Goal: Information Seeking & Learning: Learn about a topic

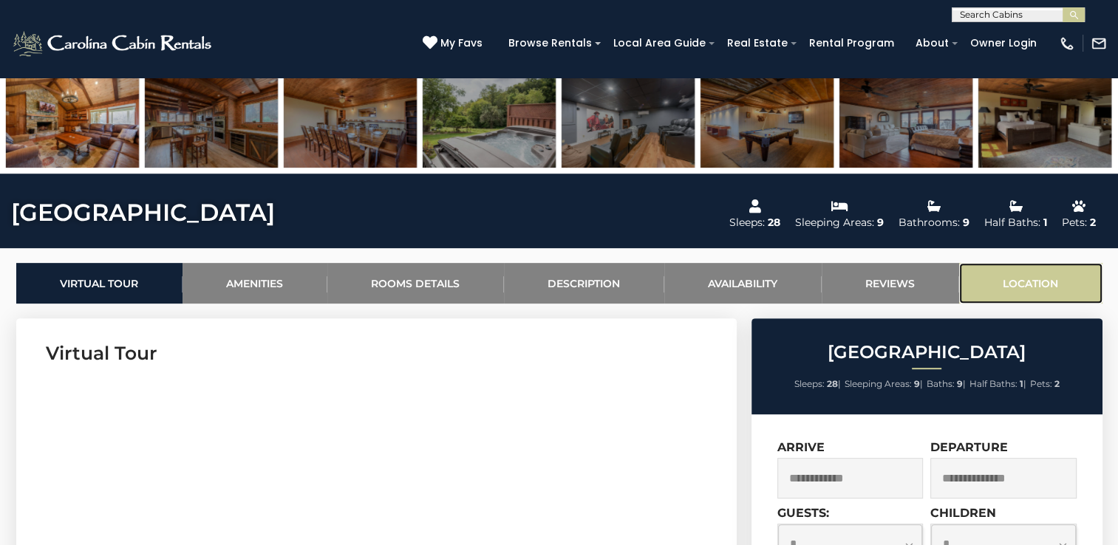
click at [1066, 287] on link "Location" at bounding box center [1030, 283] width 143 height 41
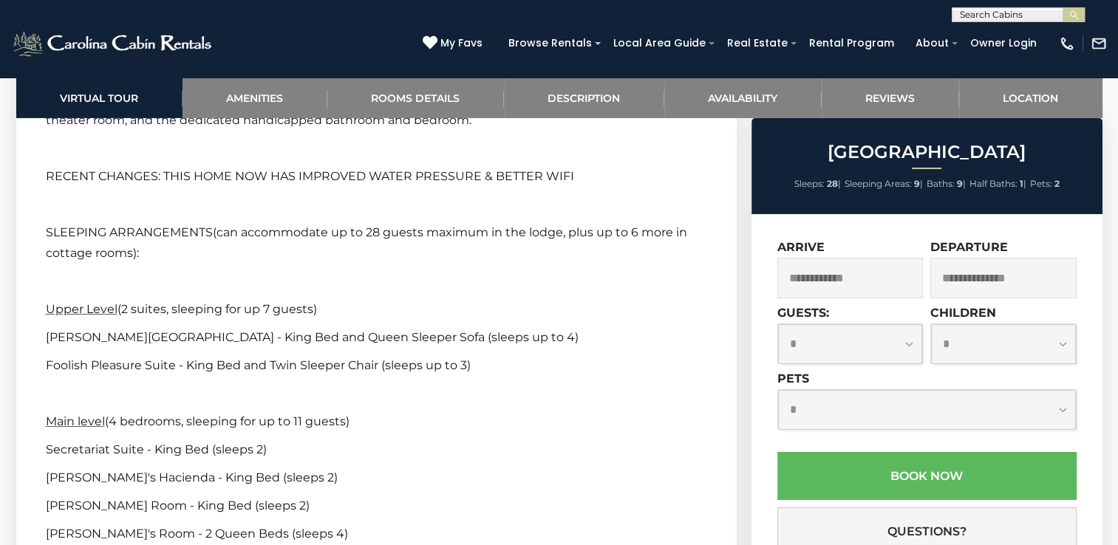
scroll to position [4582, 0]
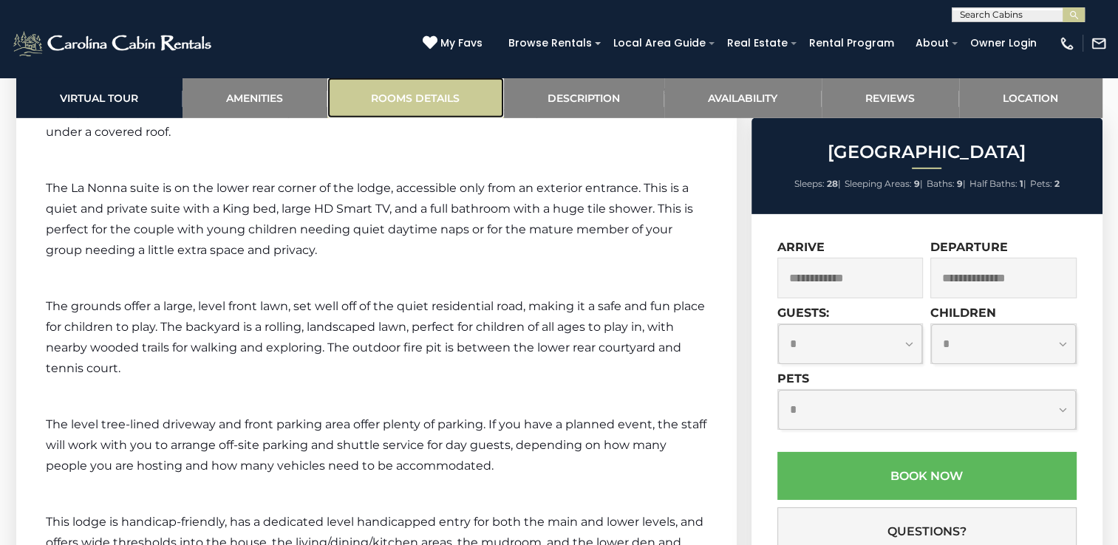
click at [452, 96] on link "Rooms Details" at bounding box center [415, 98] width 177 height 41
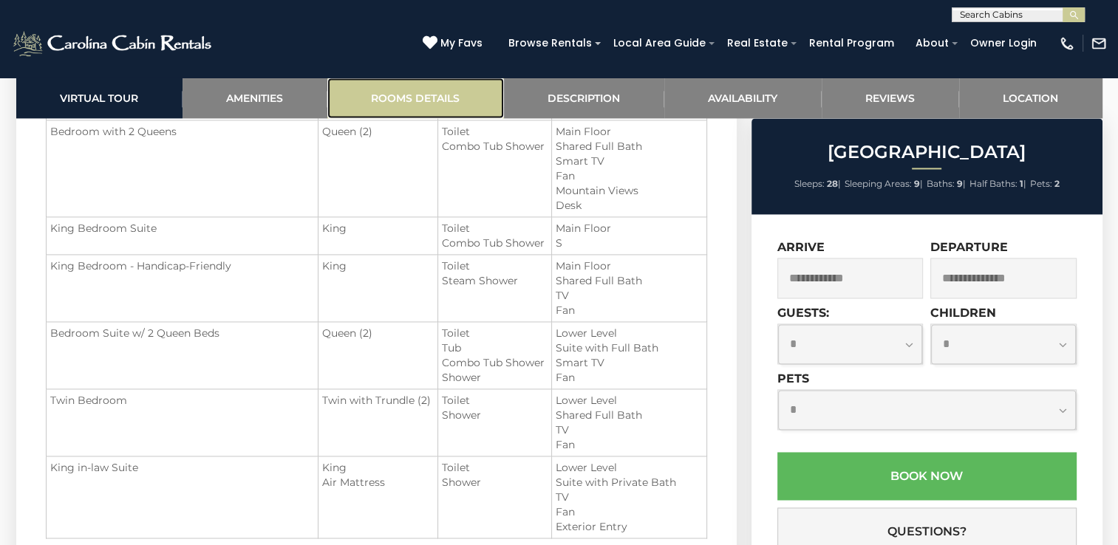
scroll to position [1806, 0]
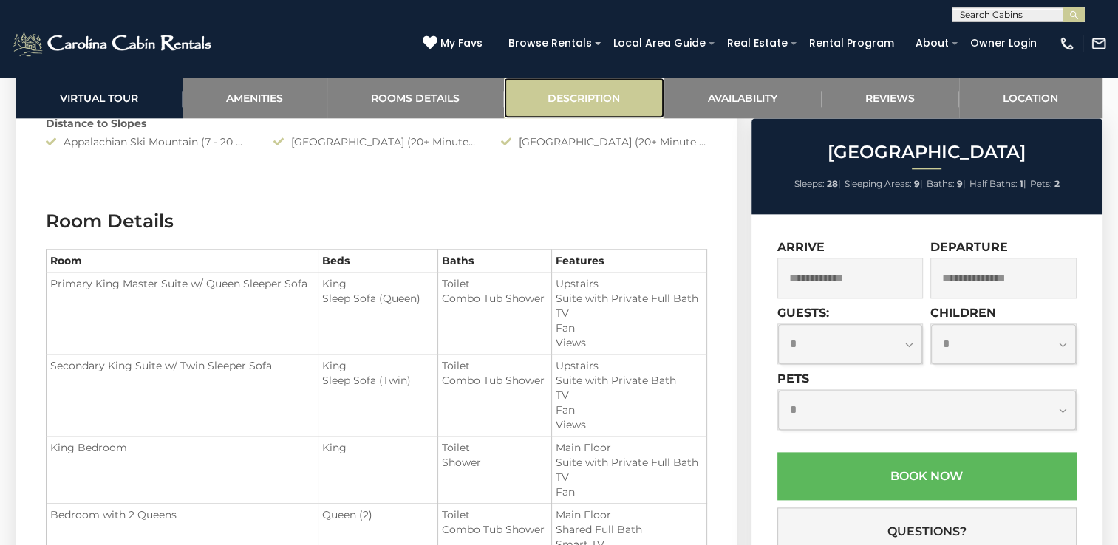
click at [609, 103] on link "Description" at bounding box center [584, 98] width 160 height 41
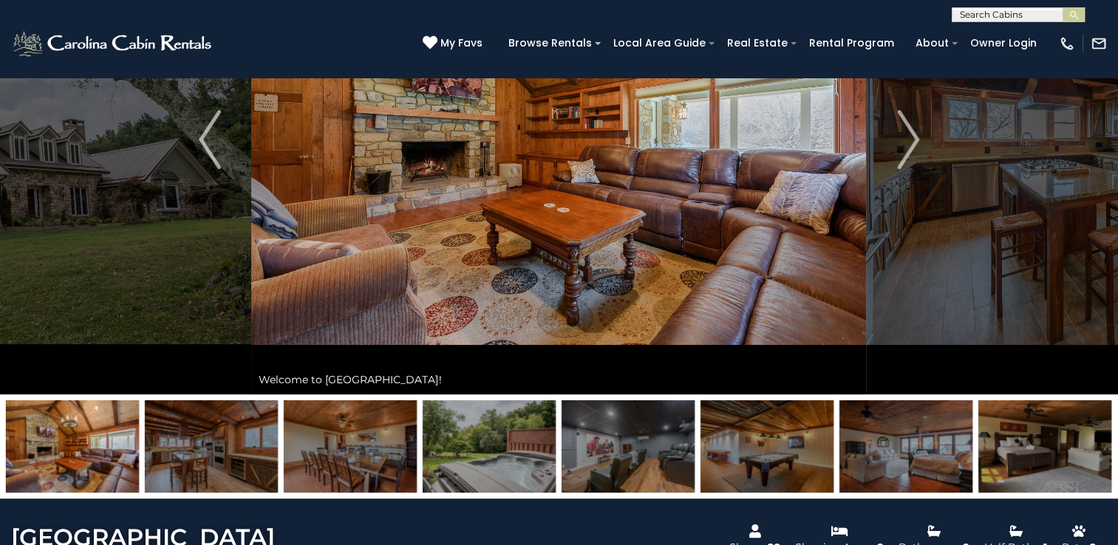
scroll to position [0, 0]
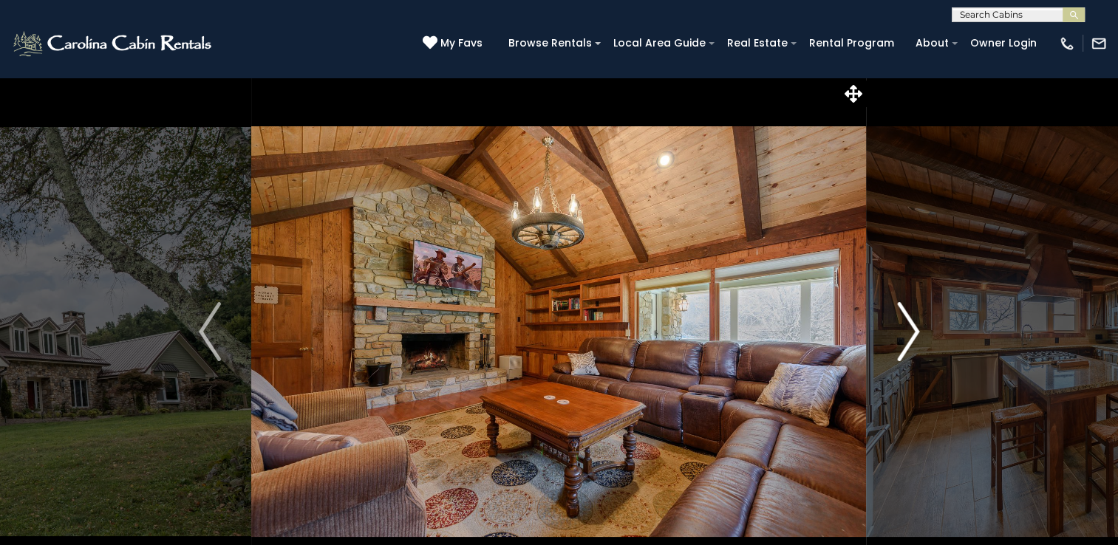
click at [911, 332] on img "Next" at bounding box center [908, 331] width 22 height 59
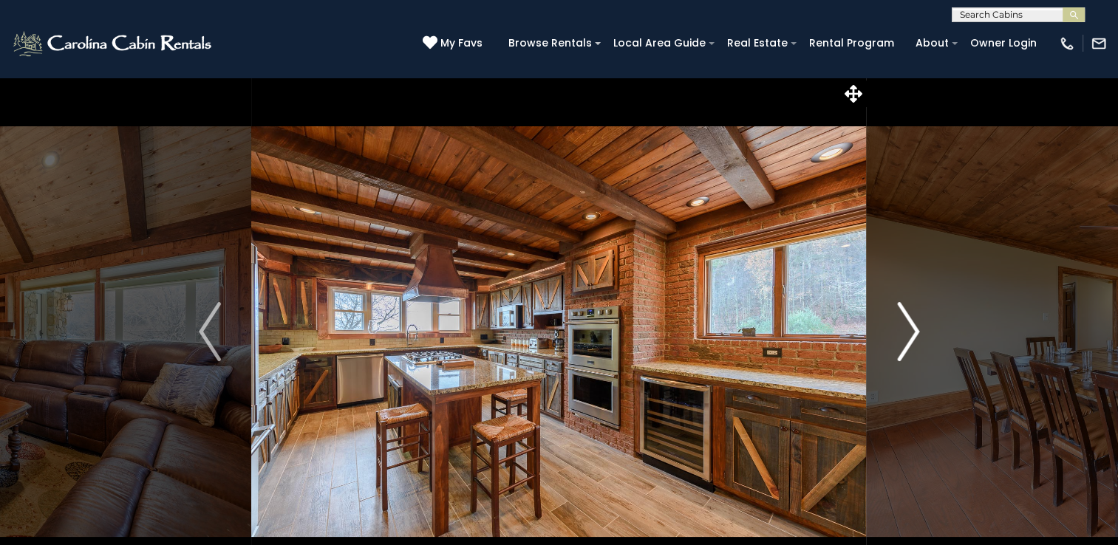
click at [911, 330] on img "Next" at bounding box center [908, 331] width 22 height 59
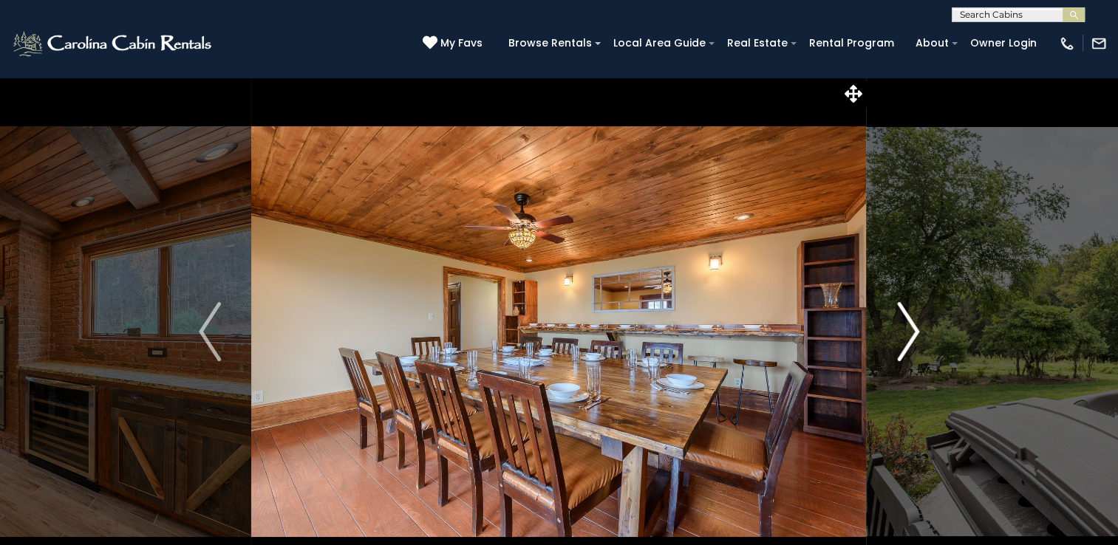
click at [911, 330] on img "Next" at bounding box center [908, 331] width 22 height 59
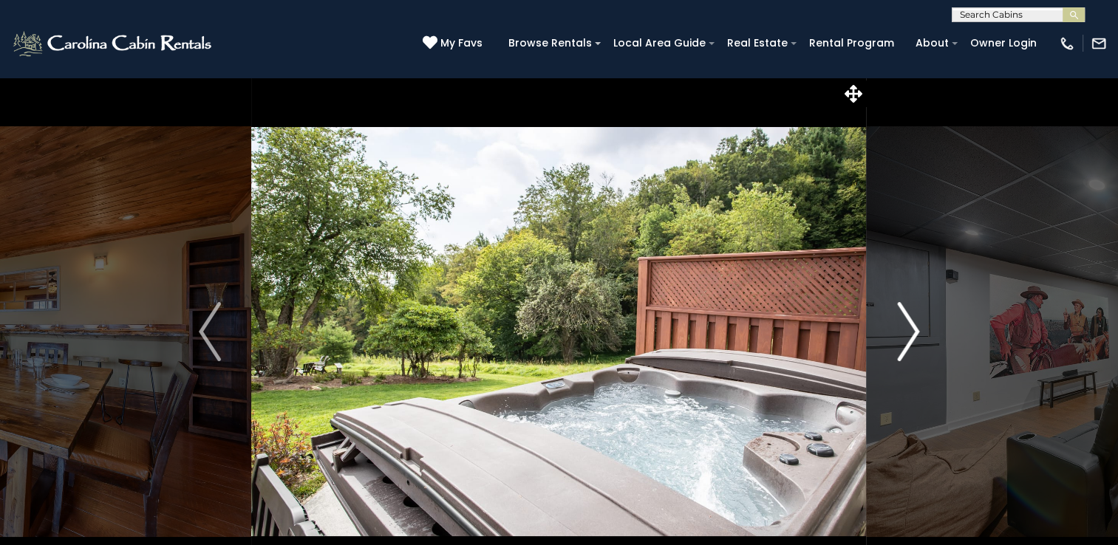
click at [911, 330] on img "Next" at bounding box center [908, 331] width 22 height 59
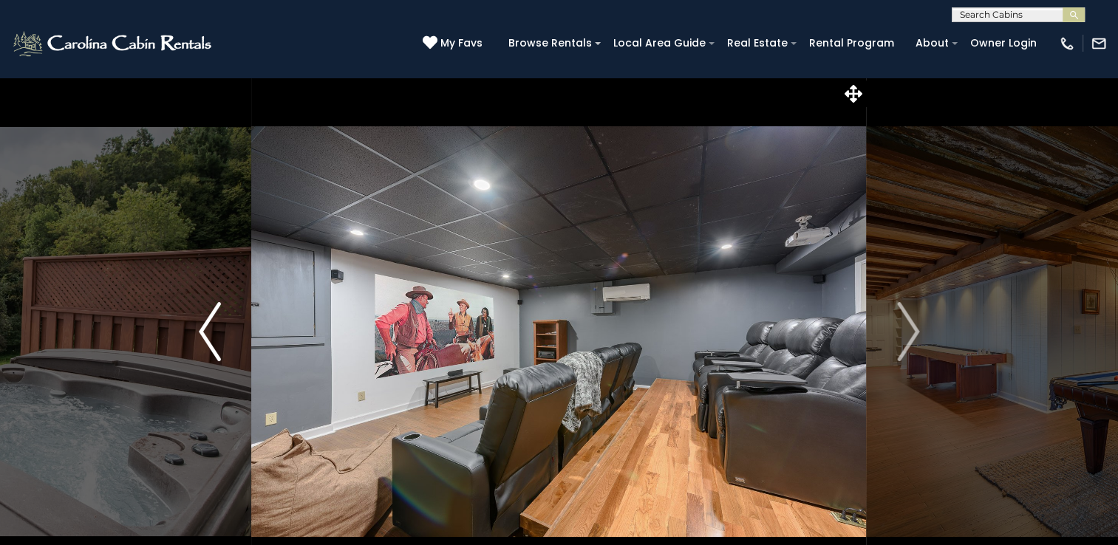
click at [197, 329] on button "Previous" at bounding box center [210, 332] width 83 height 510
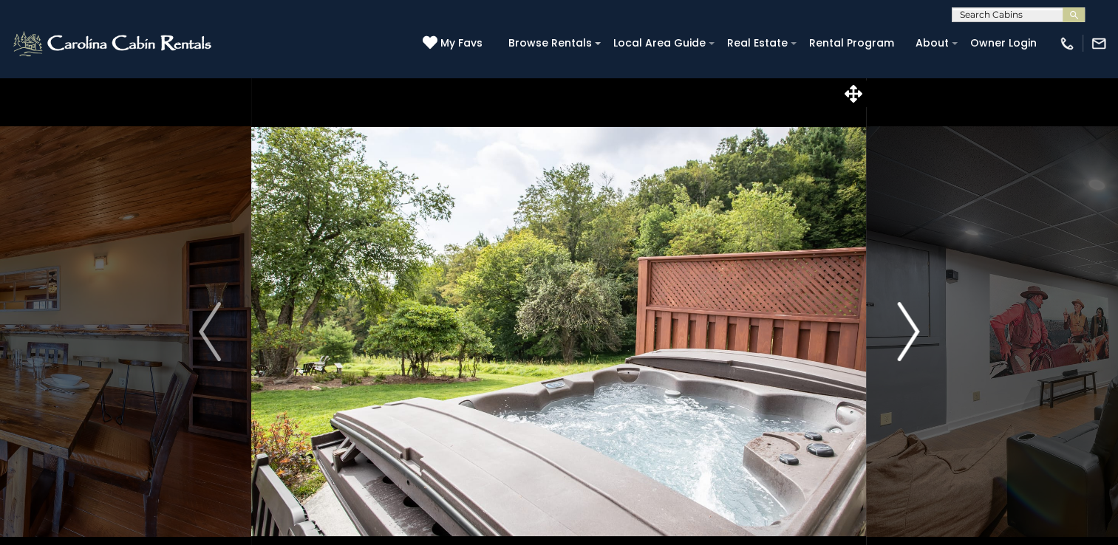
click at [897, 324] on img "Next" at bounding box center [908, 331] width 22 height 59
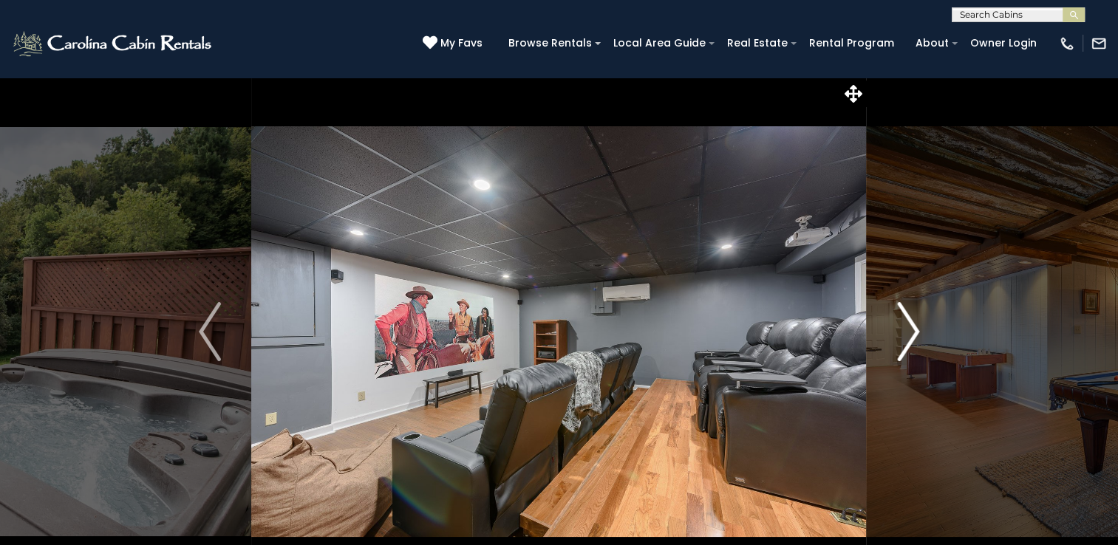
click at [897, 324] on img "Next" at bounding box center [908, 331] width 22 height 59
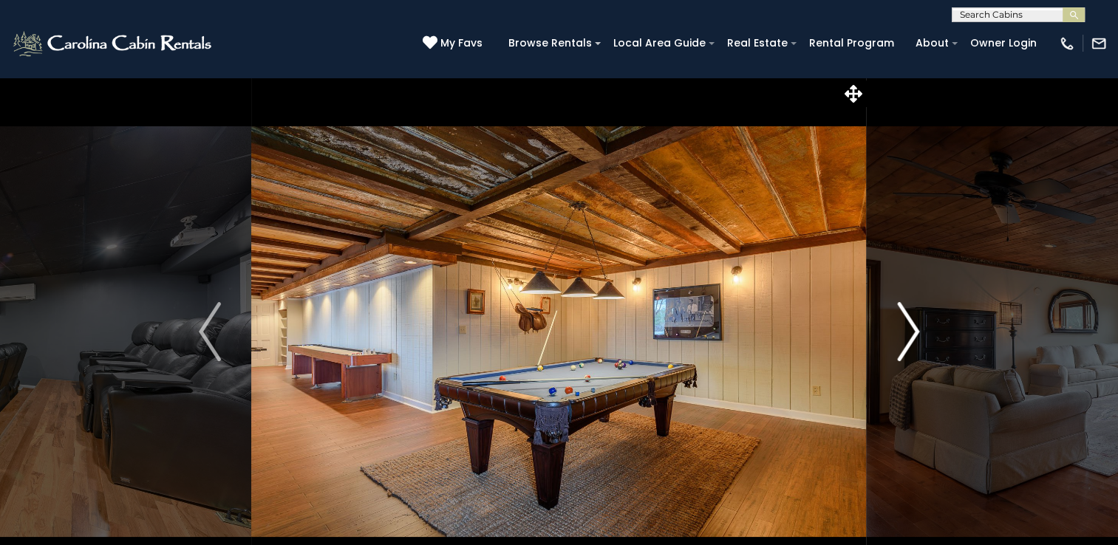
click at [897, 324] on img "Next" at bounding box center [908, 331] width 22 height 59
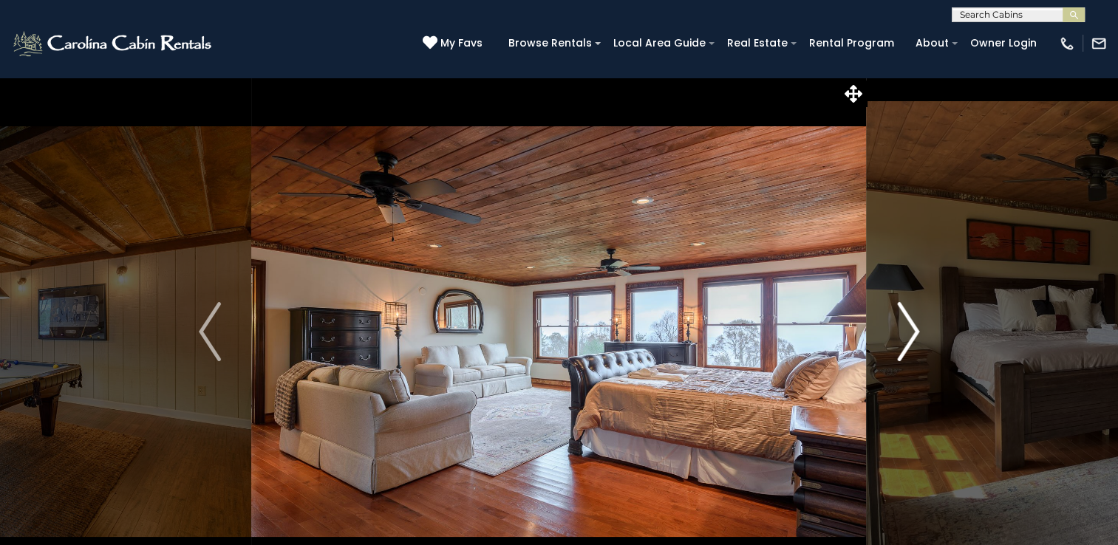
click at [897, 324] on img "Next" at bounding box center [908, 331] width 22 height 59
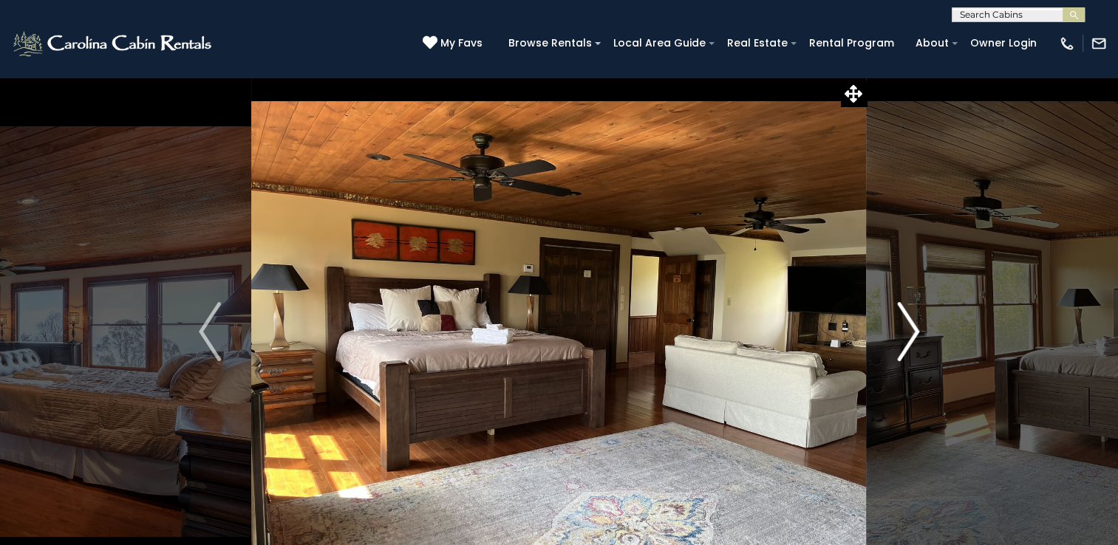
click at [897, 324] on img "Next" at bounding box center [908, 331] width 22 height 59
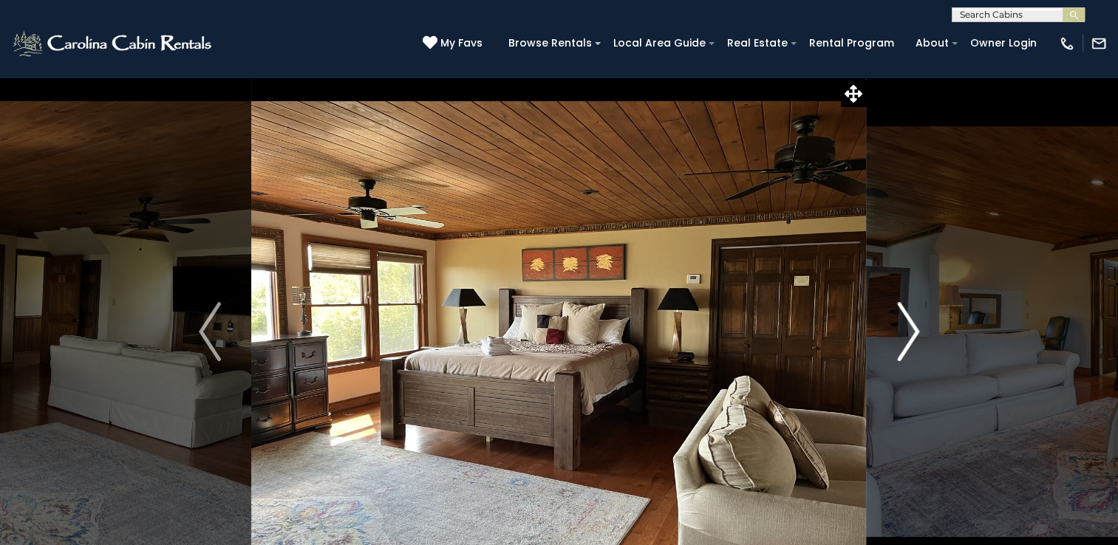
click at [897, 324] on img "Next" at bounding box center [908, 331] width 22 height 59
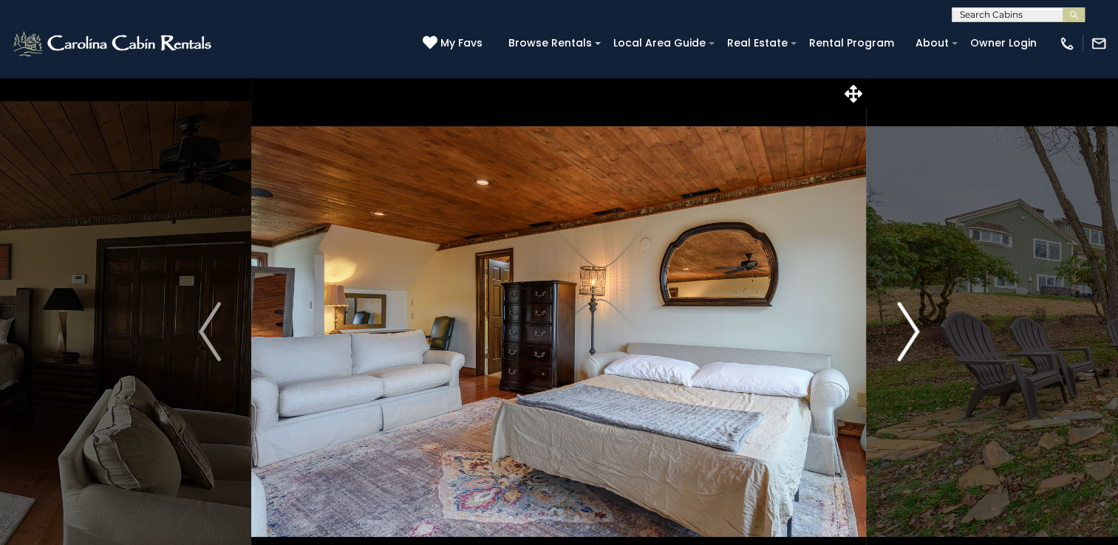
click at [897, 324] on img "Next" at bounding box center [908, 331] width 22 height 59
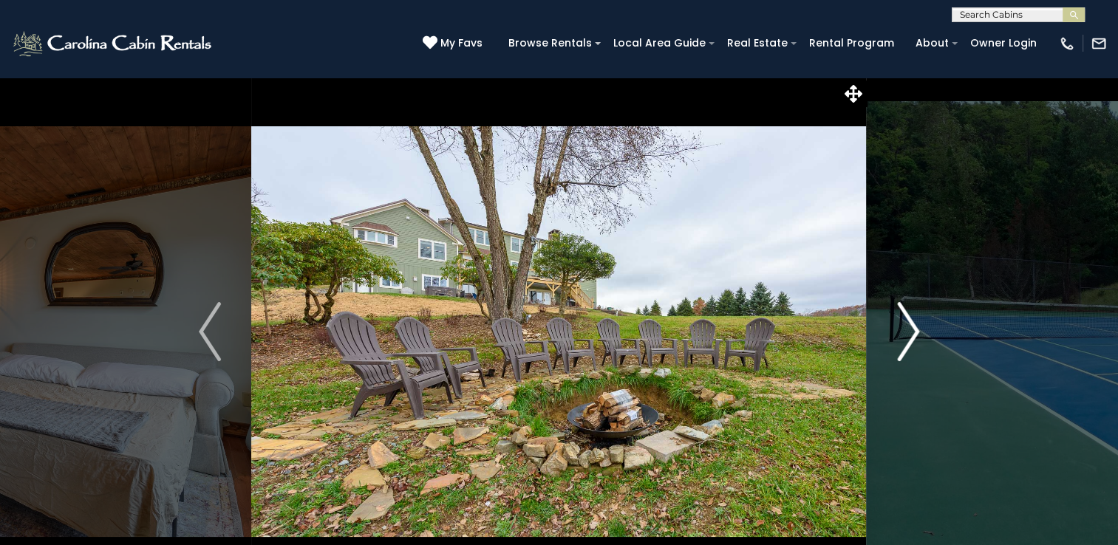
click at [897, 324] on img "Next" at bounding box center [908, 331] width 22 height 59
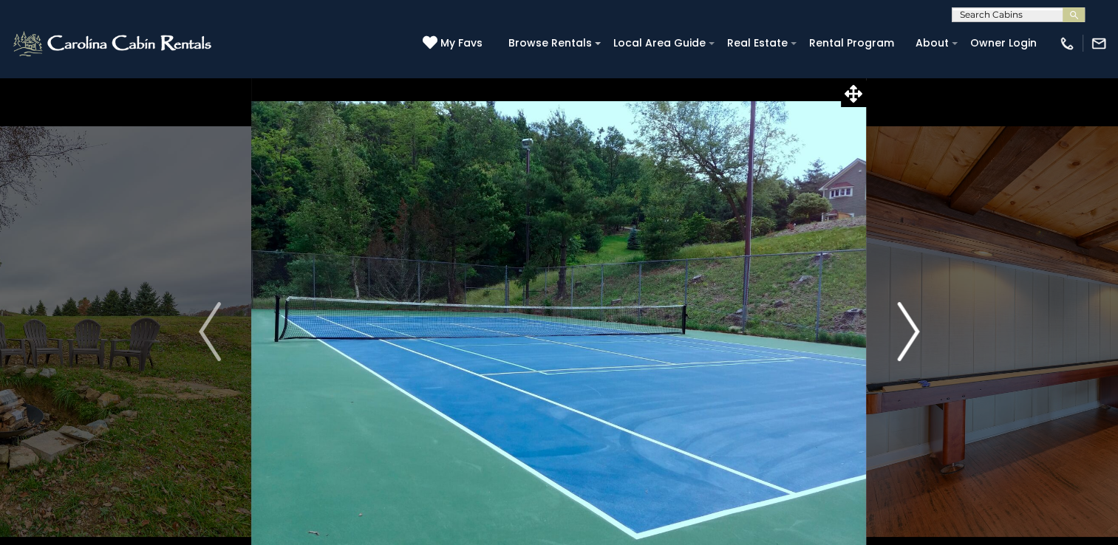
click at [897, 324] on img "Next" at bounding box center [908, 331] width 22 height 59
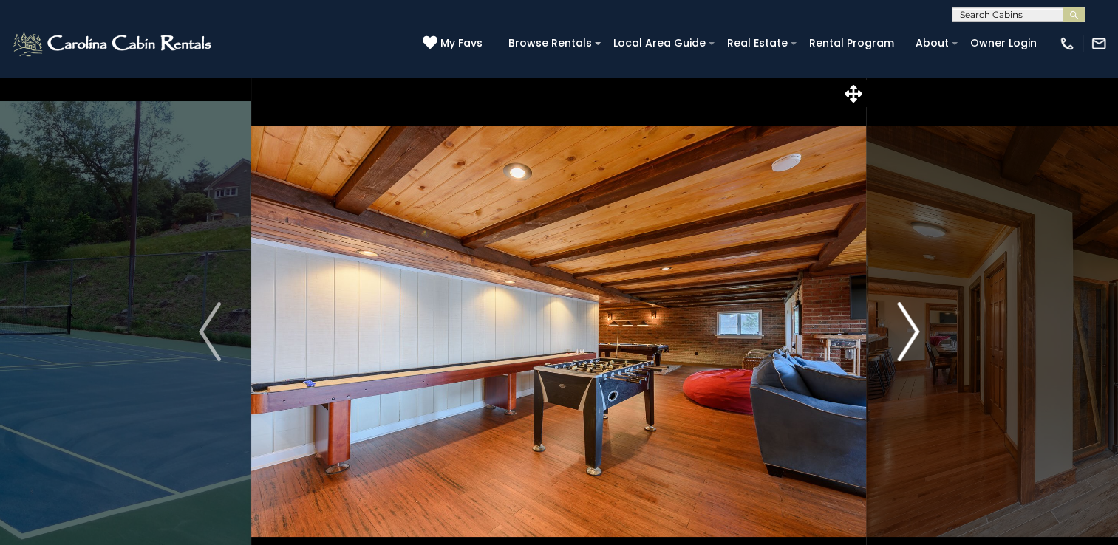
click at [897, 324] on img "Next" at bounding box center [908, 331] width 22 height 59
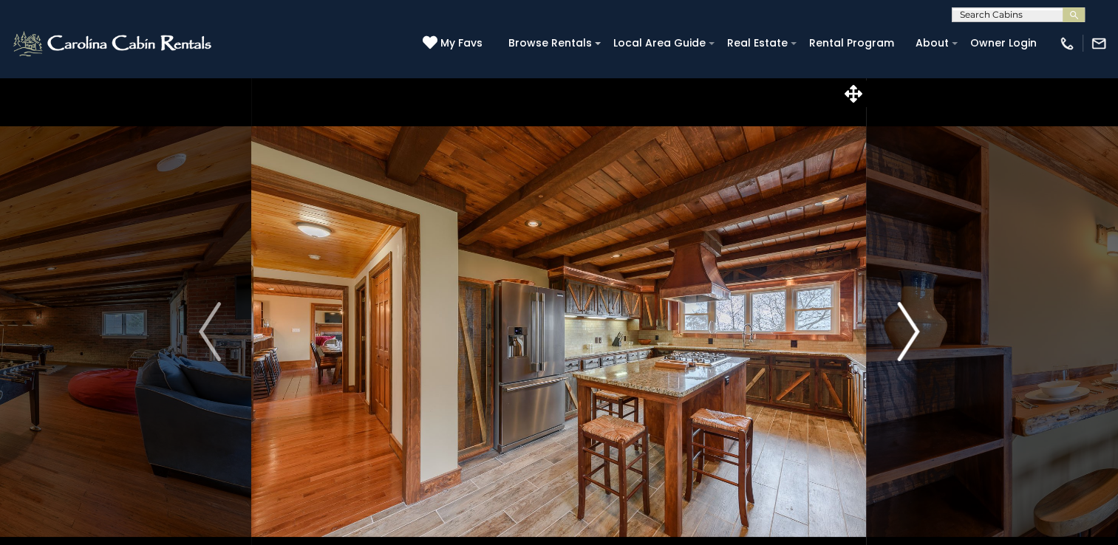
click at [897, 324] on img "Next" at bounding box center [908, 331] width 22 height 59
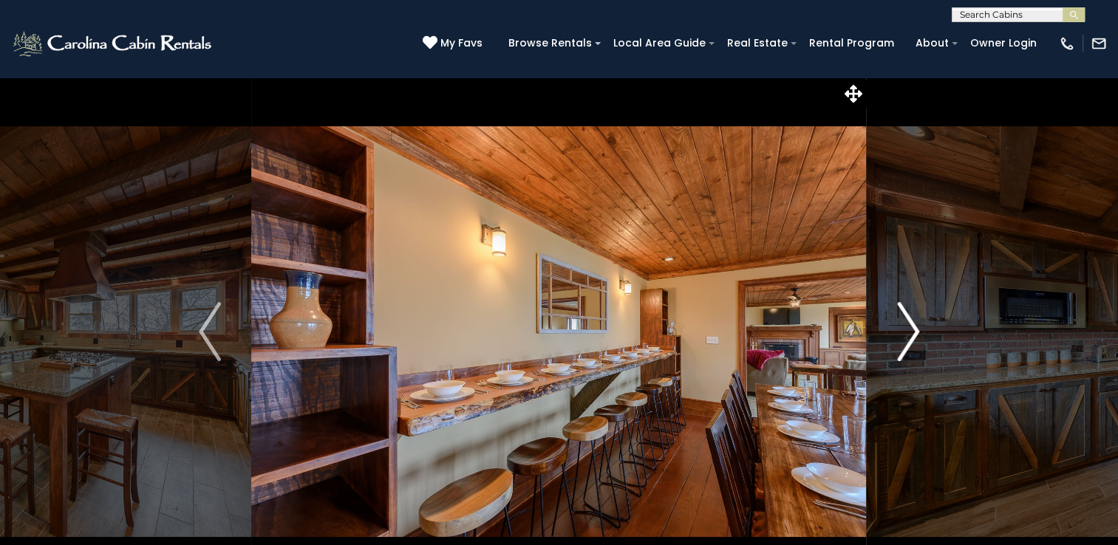
click at [897, 324] on img "Next" at bounding box center [908, 331] width 22 height 59
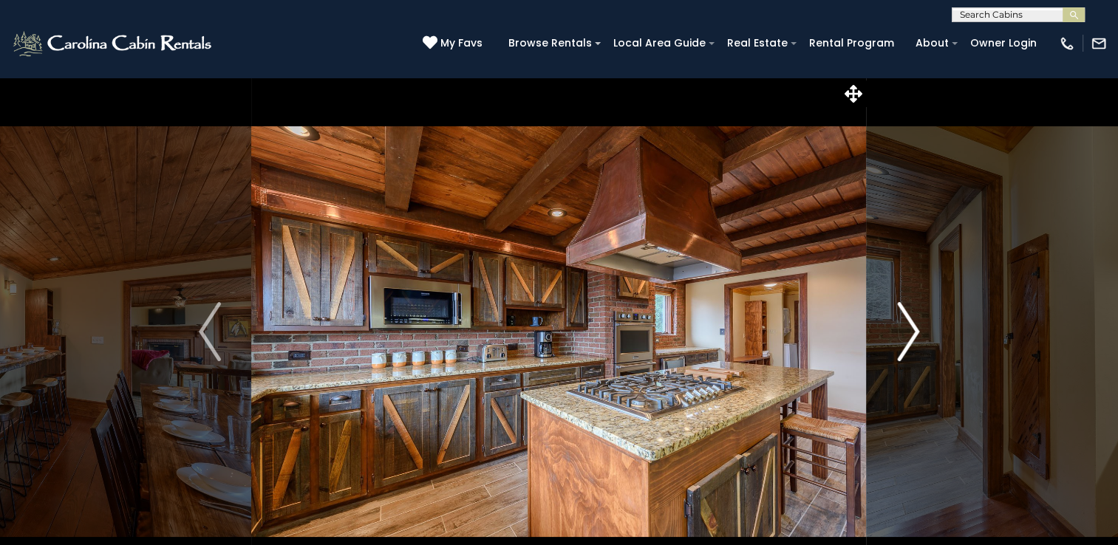
click at [897, 324] on img "Next" at bounding box center [908, 331] width 22 height 59
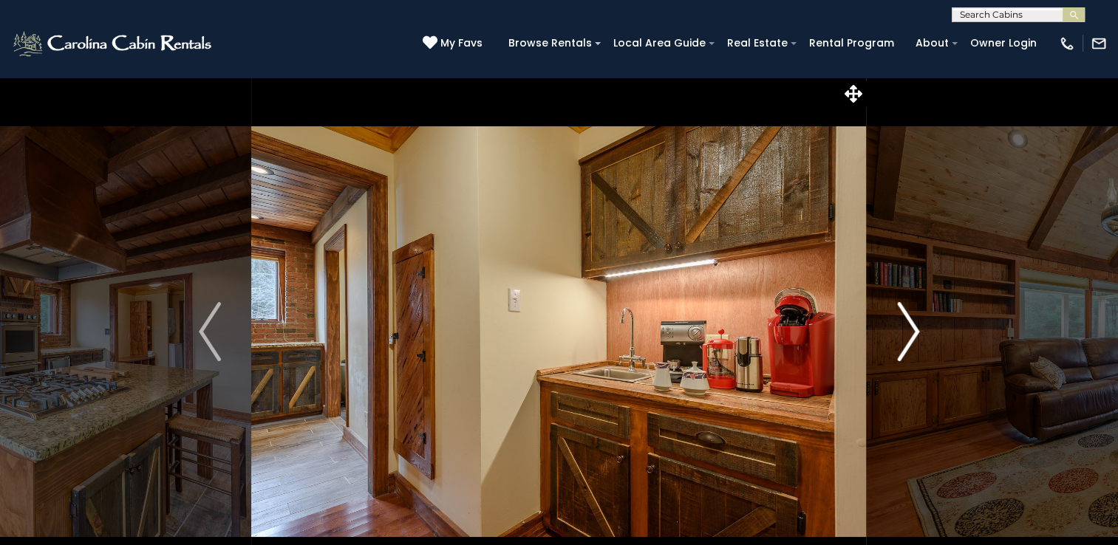
click at [897, 324] on img "Next" at bounding box center [908, 331] width 22 height 59
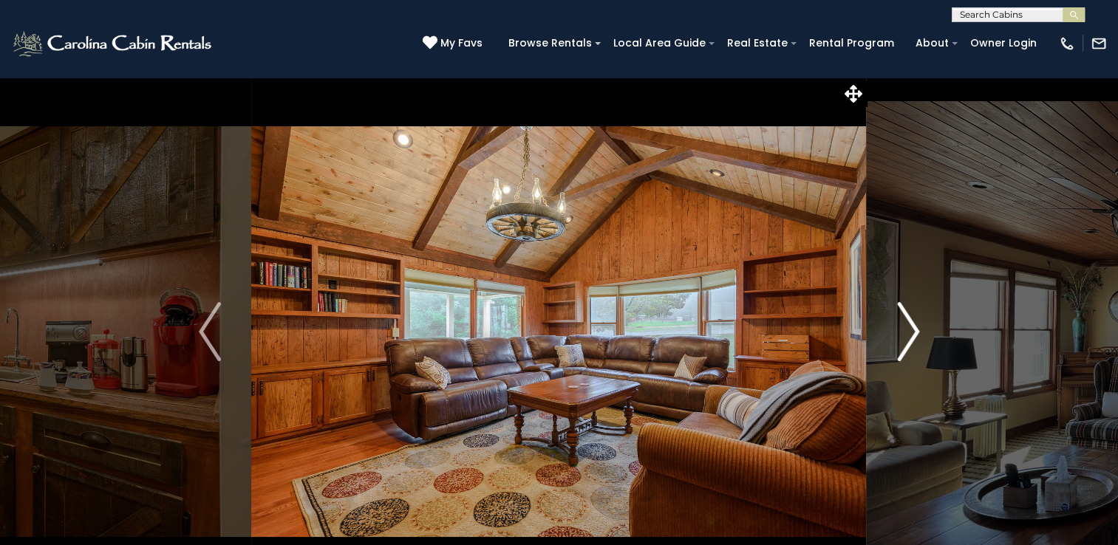
click at [897, 324] on img "Next" at bounding box center [908, 331] width 22 height 59
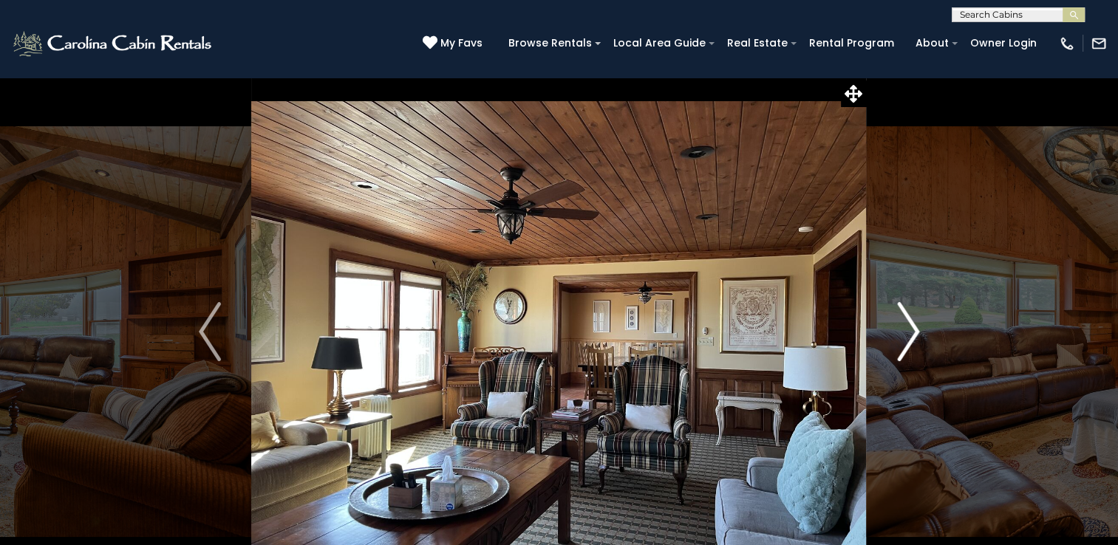
click at [897, 324] on img "Next" at bounding box center [908, 331] width 22 height 59
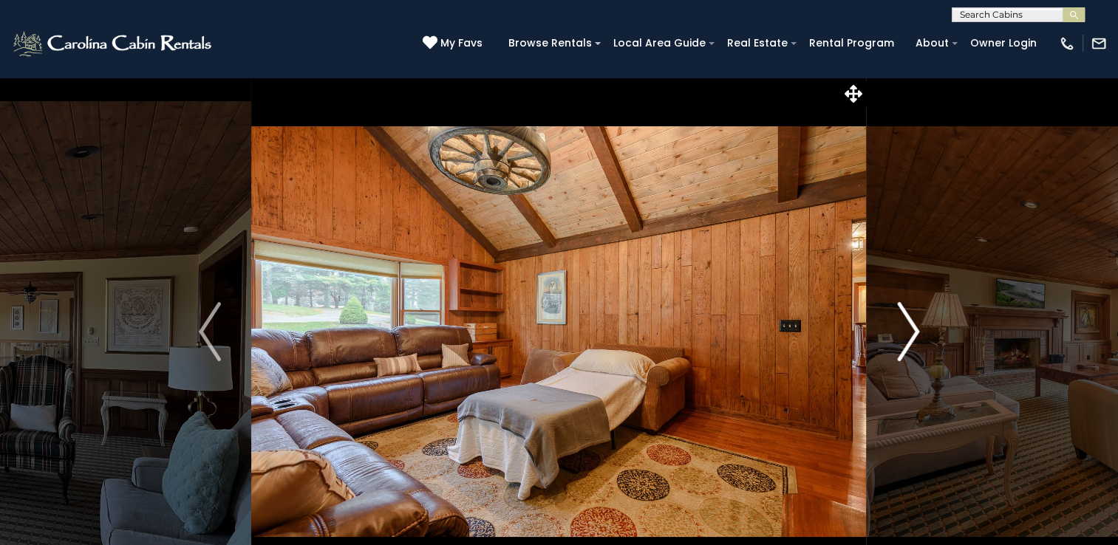
click at [897, 324] on img "Next" at bounding box center [908, 331] width 22 height 59
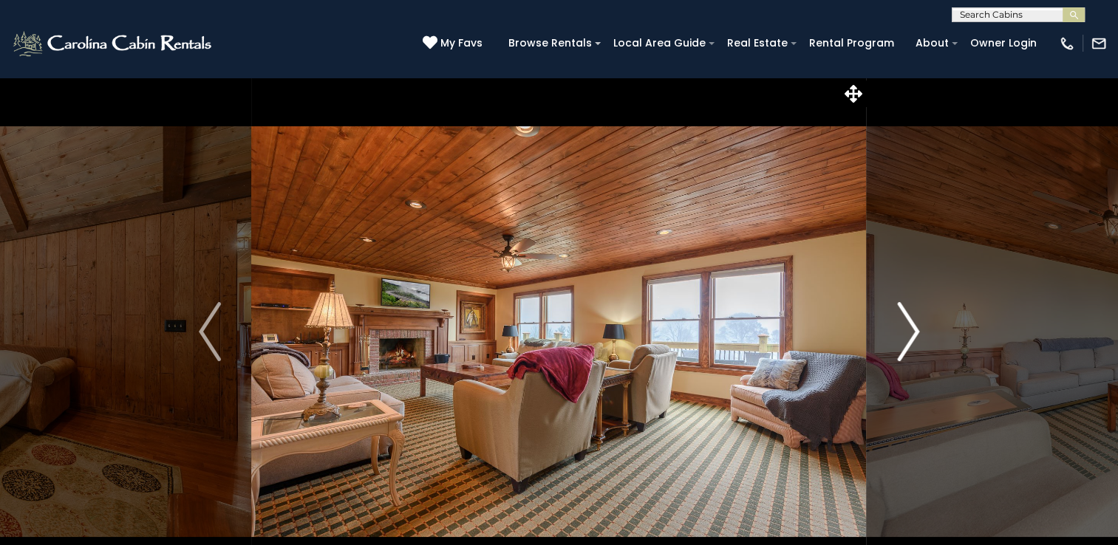
click at [897, 324] on img "Next" at bounding box center [908, 331] width 22 height 59
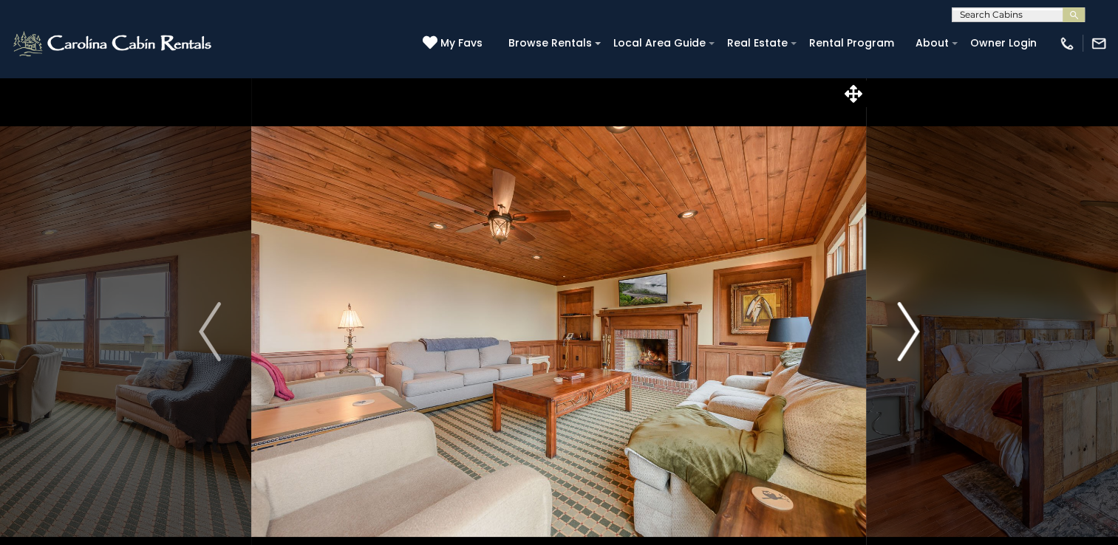
click at [897, 324] on img "Next" at bounding box center [908, 331] width 22 height 59
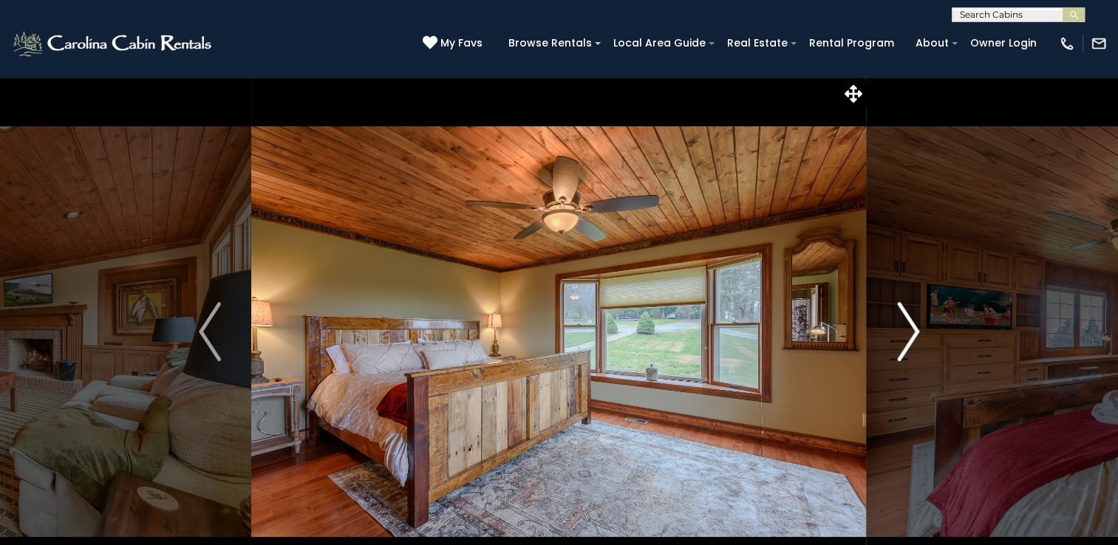
click at [897, 324] on img "Next" at bounding box center [908, 331] width 22 height 59
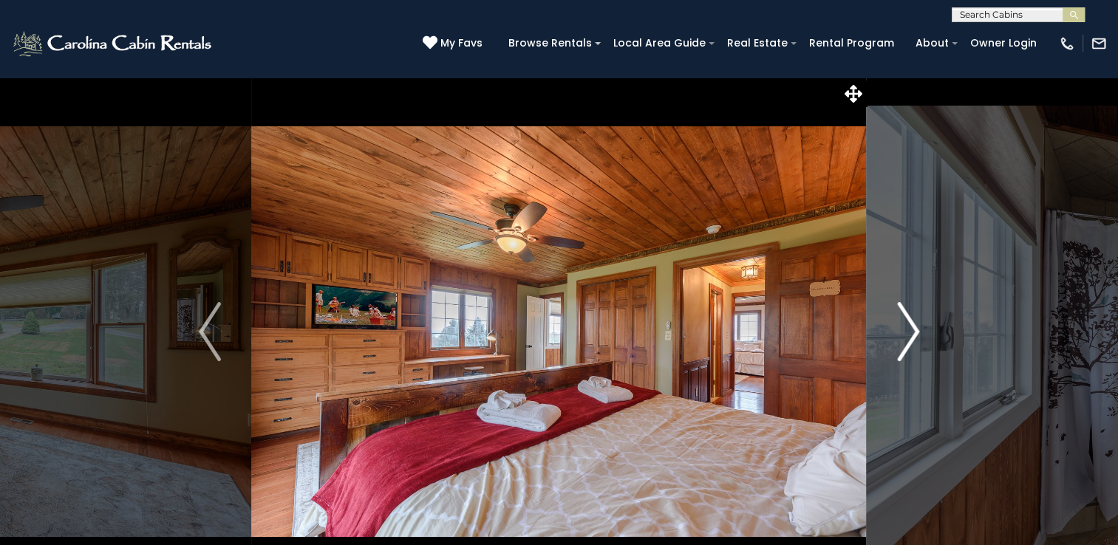
click at [897, 324] on img "Next" at bounding box center [908, 331] width 22 height 59
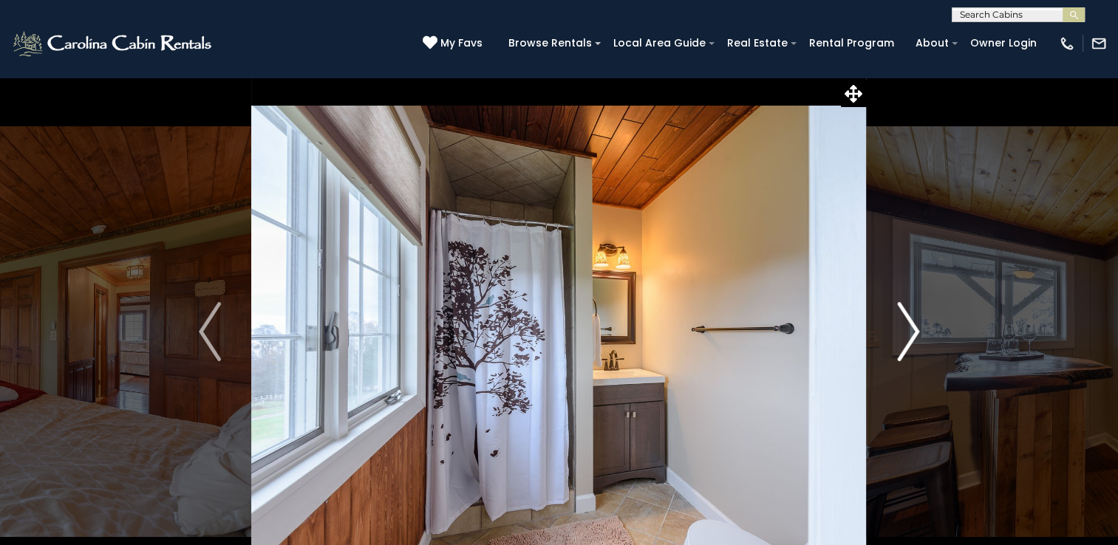
click at [897, 324] on img "Next" at bounding box center [908, 331] width 22 height 59
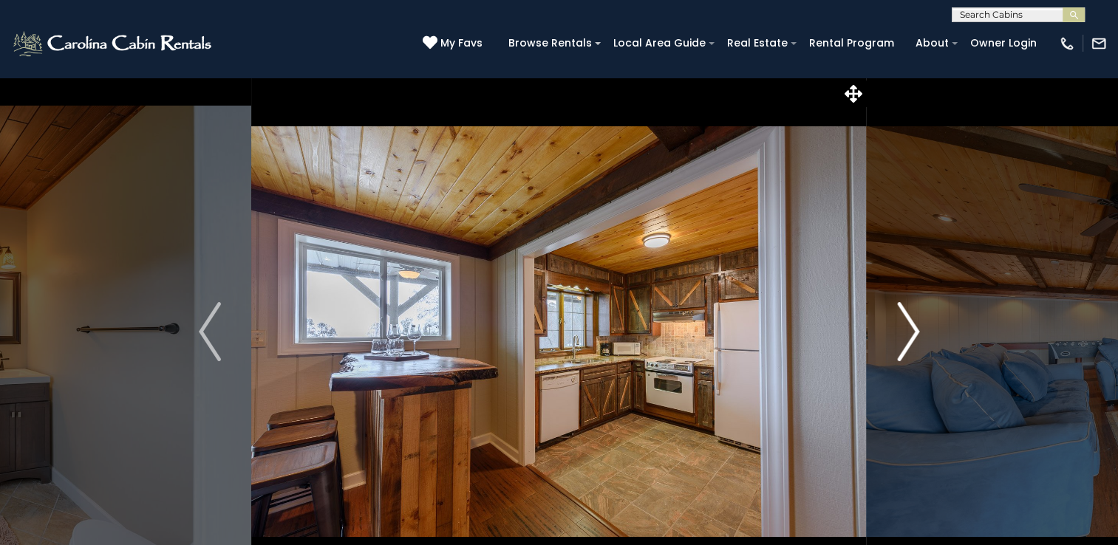
click at [897, 324] on img "Next" at bounding box center [908, 331] width 22 height 59
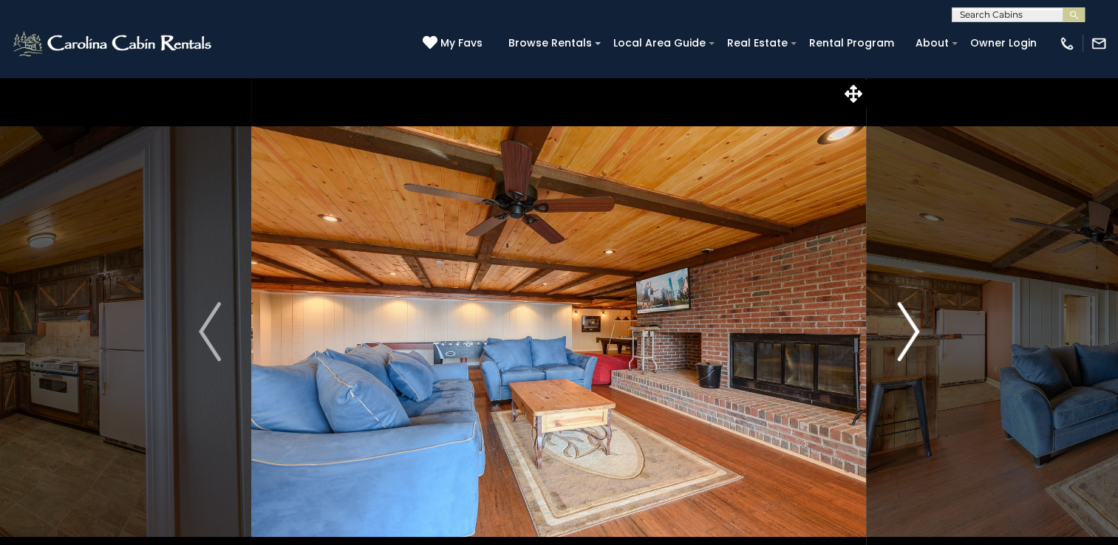
click at [897, 324] on img "Next" at bounding box center [908, 331] width 22 height 59
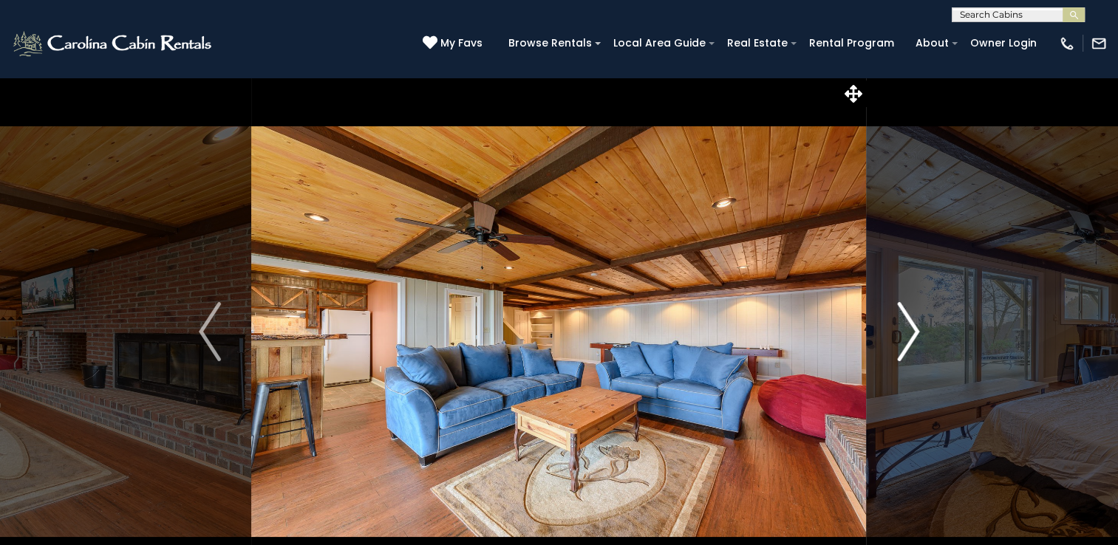
click at [897, 324] on img "Next" at bounding box center [908, 331] width 22 height 59
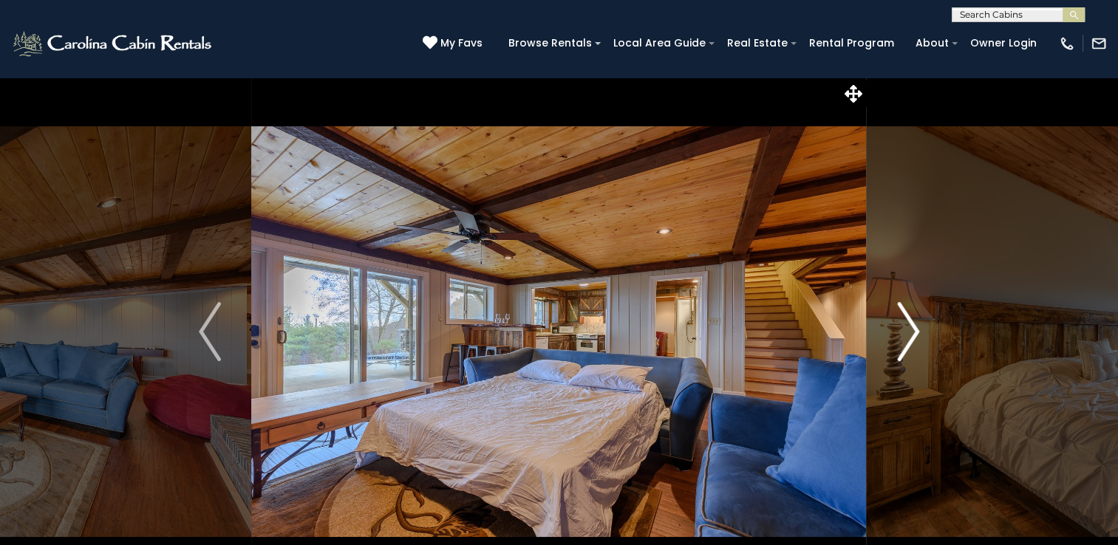
click at [901, 321] on img "Next" at bounding box center [908, 331] width 22 height 59
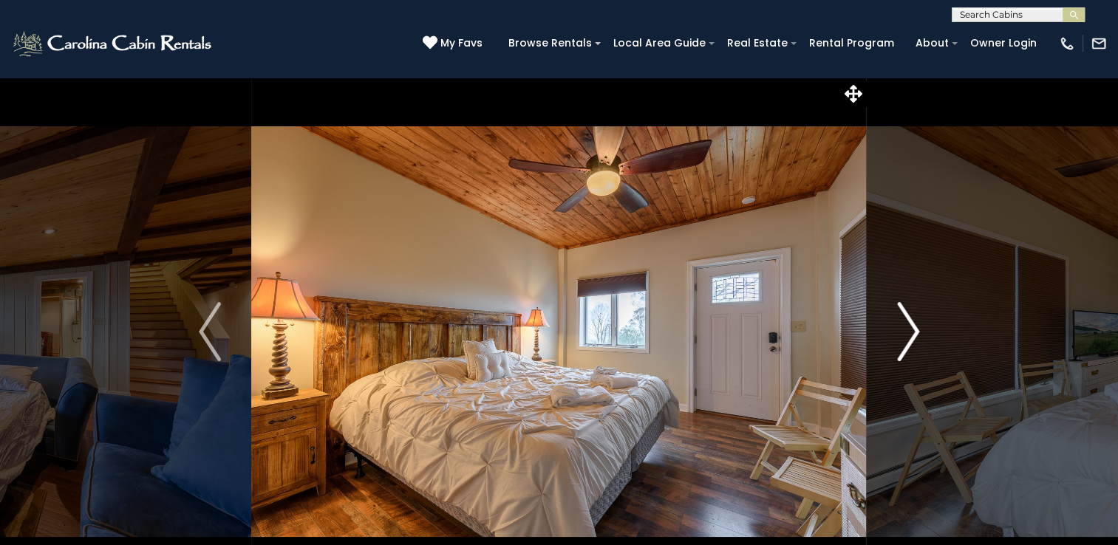
click at [899, 327] on img "Next" at bounding box center [908, 331] width 22 height 59
